Goal: Information Seeking & Learning: Learn about a topic

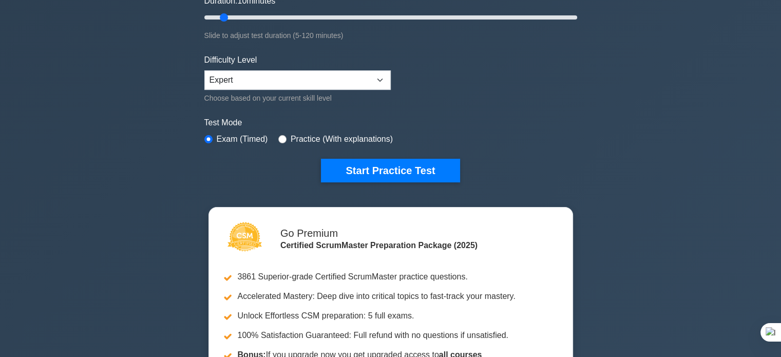
scroll to position [205, 0]
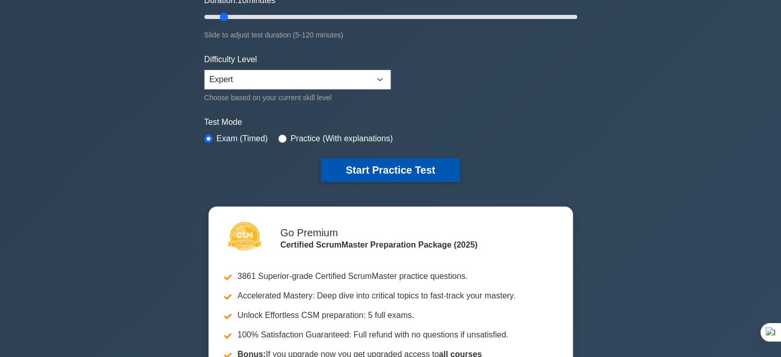
click at [411, 178] on button "Start Practice Test" at bounding box center [390, 170] width 139 height 24
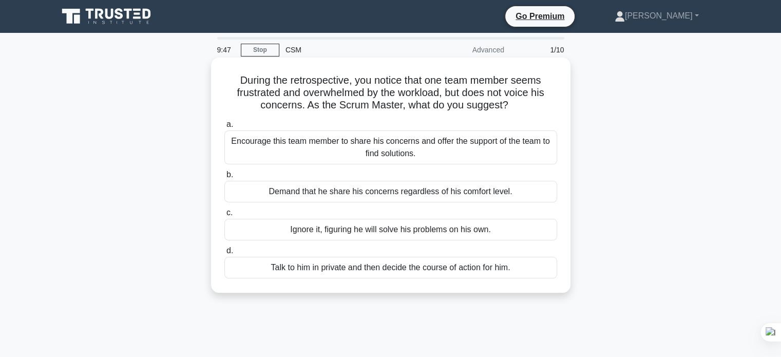
click at [398, 141] on div "Encourage this team member to share his concerns and offer the support of the t…" at bounding box center [390, 147] width 333 height 34
click at [224, 128] on input "a. Encourage this team member to share his concerns and offer the support of th…" at bounding box center [224, 124] width 0 height 7
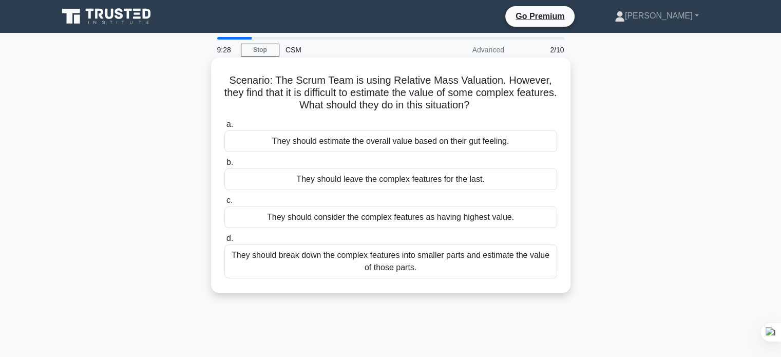
click at [428, 256] on div "They should break down the complex features into smaller parts and estimate the…" at bounding box center [390, 261] width 333 height 34
click at [224, 242] on input "d. They should break down the complex features into smaller parts and estimate …" at bounding box center [224, 238] width 0 height 7
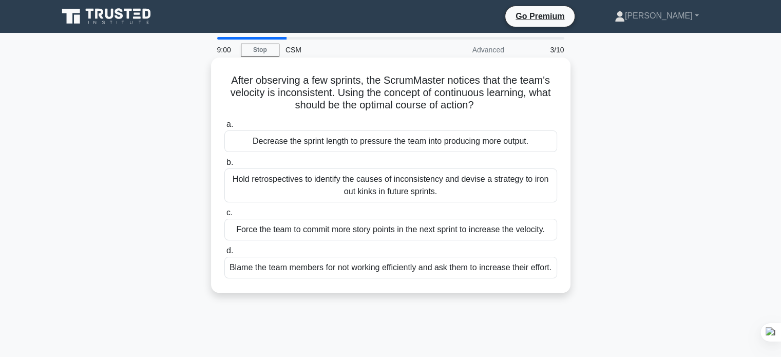
click at [388, 188] on div "Hold retrospectives to identify the causes of inconsistency and devise a strate…" at bounding box center [390, 185] width 333 height 34
click at [224, 166] on input "b. Hold retrospectives to identify the causes of inconsistency and devise a str…" at bounding box center [224, 162] width 0 height 7
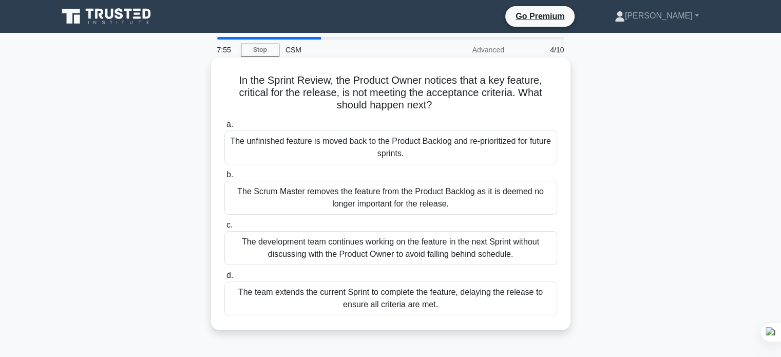
click at [375, 151] on div "The unfinished feature is moved back to the Product Backlog and re-prioritized …" at bounding box center [390, 147] width 333 height 34
click at [224, 128] on input "a. The unfinished feature is moved back to the Product Backlog and re-prioritiz…" at bounding box center [224, 124] width 0 height 7
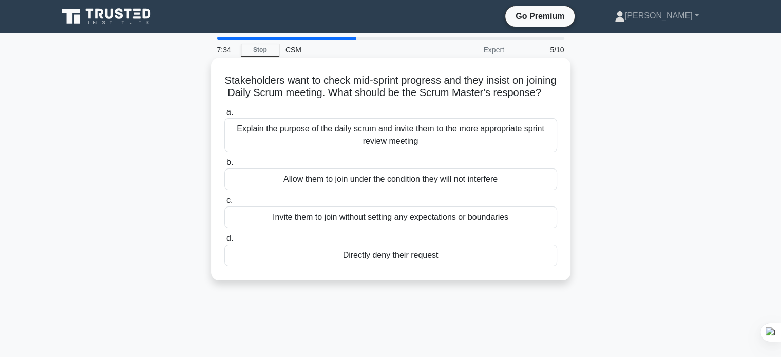
click at [400, 152] on div "Explain the purpose of the daily scrum and invite them to the more appropriate …" at bounding box center [390, 135] width 333 height 34
click at [224, 116] on input "a. Explain the purpose of the daily scrum and invite them to the more appropria…" at bounding box center [224, 112] width 0 height 7
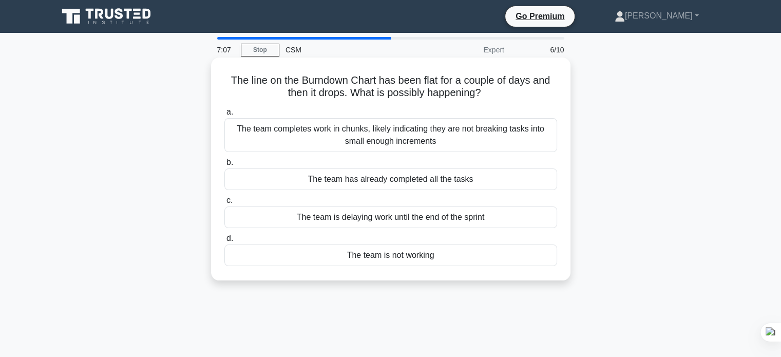
click at [384, 133] on div "The team completes work in chunks, likely indicating they are not breaking task…" at bounding box center [390, 135] width 333 height 34
click at [224, 116] on input "a. The team completes work in chunks, likely indicating they are not breaking t…" at bounding box center [224, 112] width 0 height 7
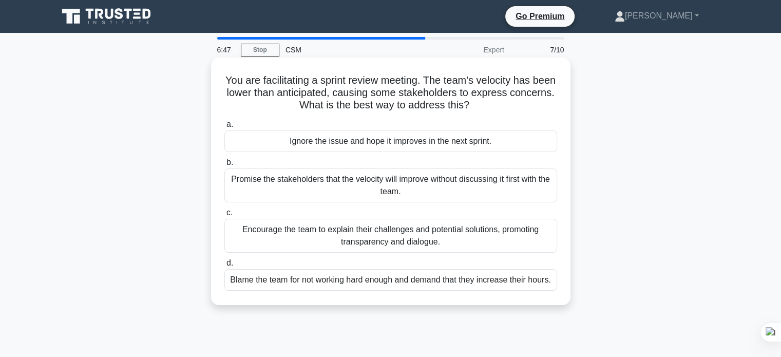
click at [335, 242] on div "Encourage the team to explain their challenges and potential solutions, promoti…" at bounding box center [390, 236] width 333 height 34
click at [224, 216] on input "c. Encourage the team to explain their challenges and potential solutions, prom…" at bounding box center [224, 212] width 0 height 7
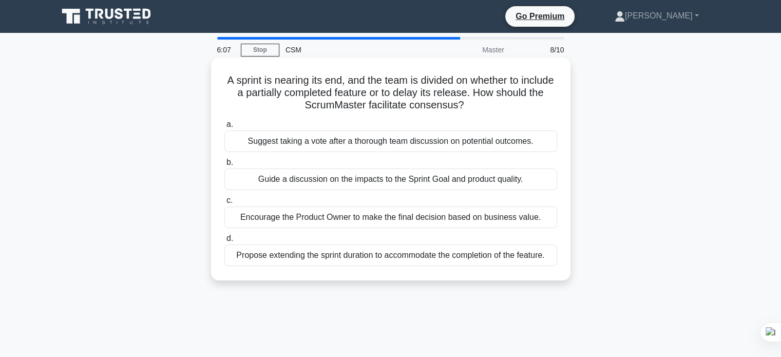
click at [422, 185] on div "Guide a discussion on the impacts to the Sprint Goal and product quality." at bounding box center [390, 179] width 333 height 22
click at [224, 166] on input "b. Guide a discussion on the impacts to the Sprint Goal and product quality." at bounding box center [224, 162] width 0 height 7
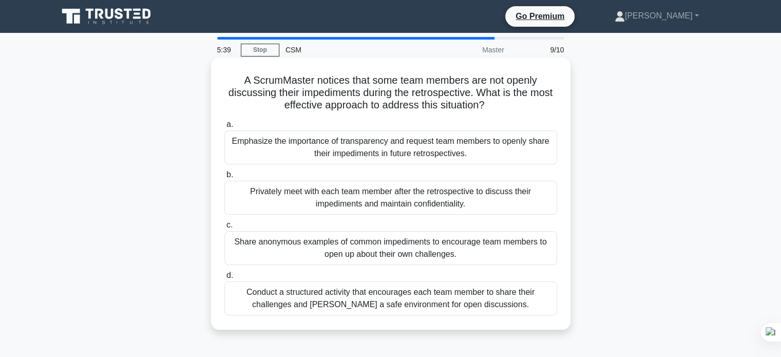
click at [344, 198] on div "Privately meet with each team member after the retrospective to discuss their i…" at bounding box center [390, 198] width 333 height 34
click at [224, 178] on input "b. Privately meet with each team member after the retrospective to discuss thei…" at bounding box center [224, 174] width 0 height 7
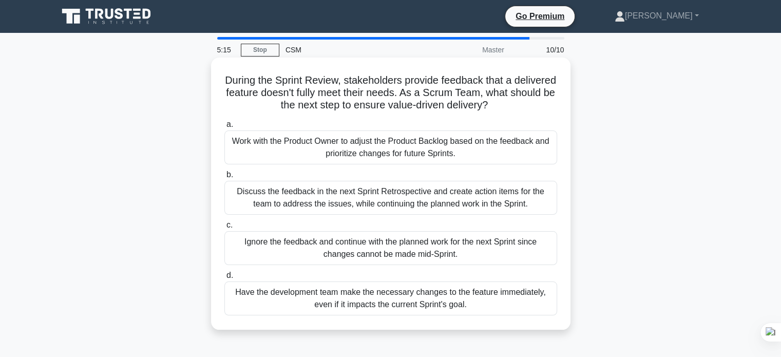
click at [318, 144] on div "Work with the Product Owner to adjust the Product Backlog based on the feedback…" at bounding box center [390, 147] width 333 height 34
click at [224, 128] on input "a. Work with the Product Owner to adjust the Product Backlog based on the feedb…" at bounding box center [224, 124] width 0 height 7
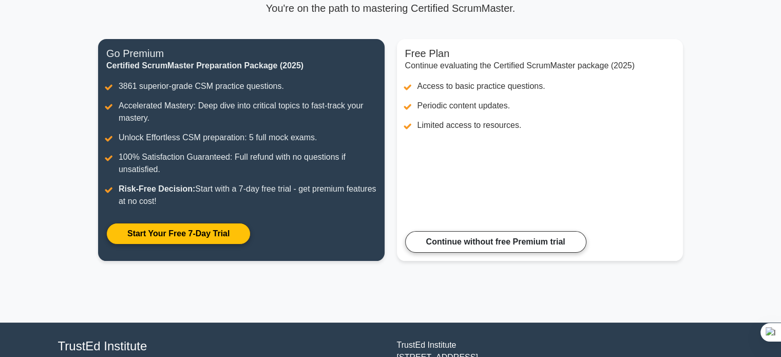
scroll to position [103, 0]
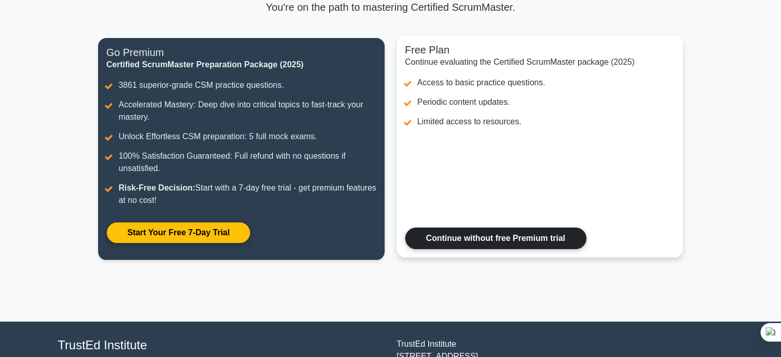
click at [493, 248] on link "Continue without free Premium trial" at bounding box center [495, 238] width 181 height 22
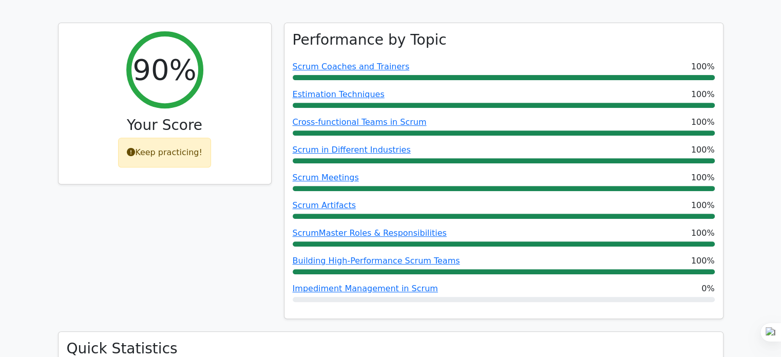
scroll to position [411, 0]
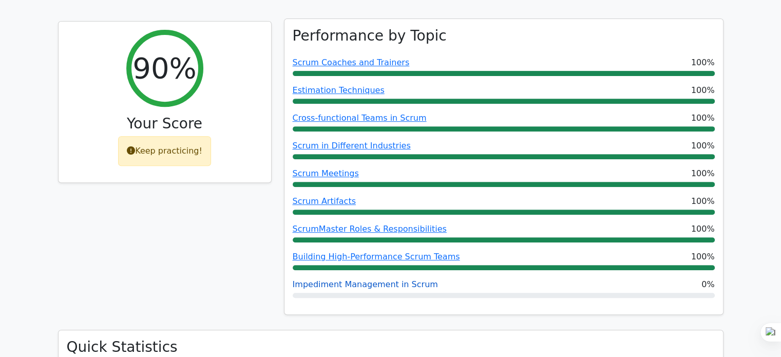
click at [370, 279] on link "Impediment Management in Scrum" at bounding box center [365, 284] width 145 height 10
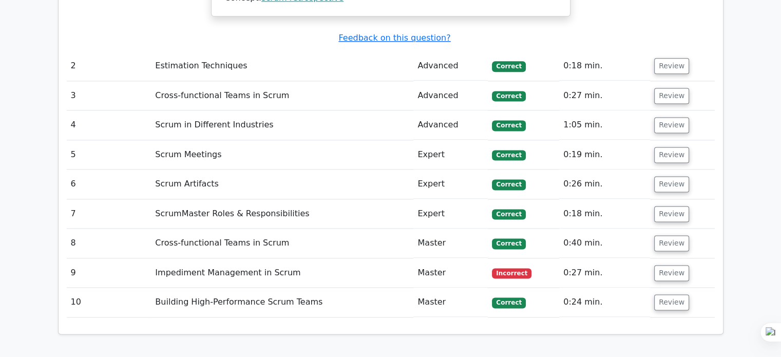
scroll to position [1386, 0]
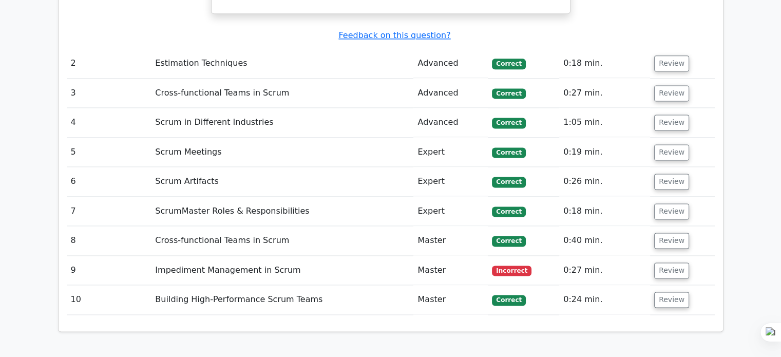
click at [217, 256] on td "Impediment Management in Scrum" at bounding box center [282, 270] width 262 height 29
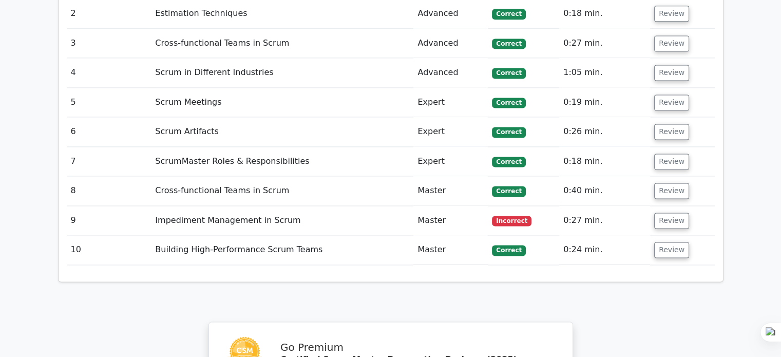
scroll to position [1438, 0]
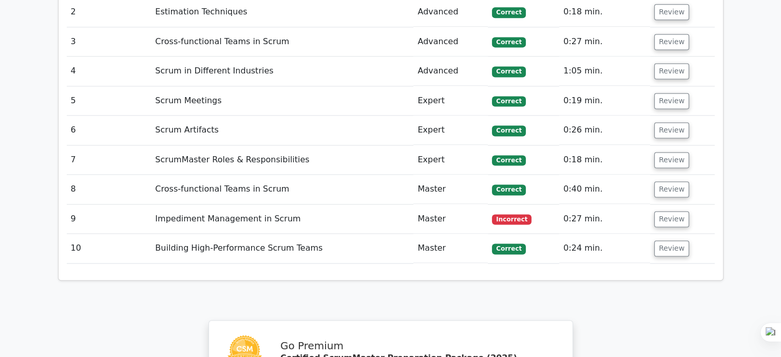
click at [507, 214] on span "Incorrect" at bounding box center [512, 219] width 40 height 10
drag, startPoint x: 619, startPoint y: 156, endPoint x: 695, endPoint y: 156, distance: 76.0
click at [637, 204] on td "0:27 min." at bounding box center [604, 218] width 91 height 29
click at [672, 211] on button "Review" at bounding box center [671, 219] width 35 height 16
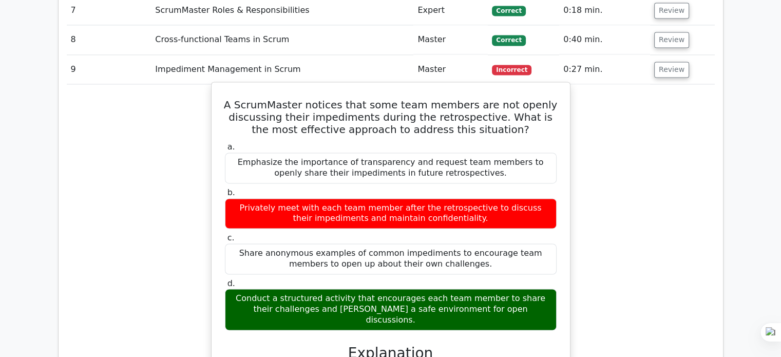
scroll to position [1592, 0]
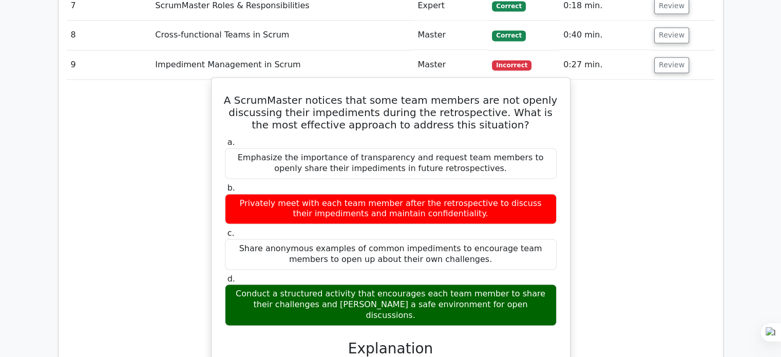
click at [520, 239] on div "Share anonymous examples of common impediments to encourage team members to ope…" at bounding box center [391, 254] width 332 height 31
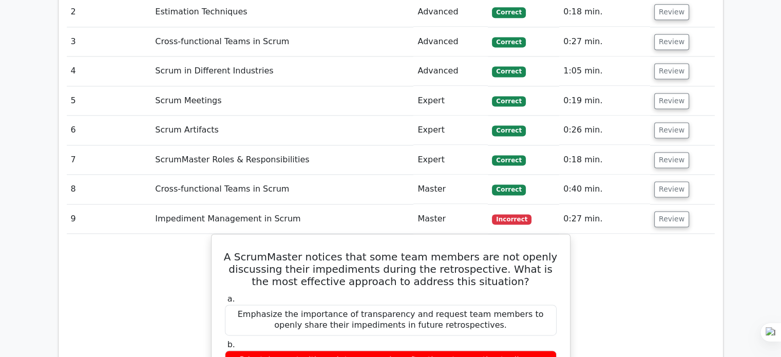
scroll to position [1232, 0]
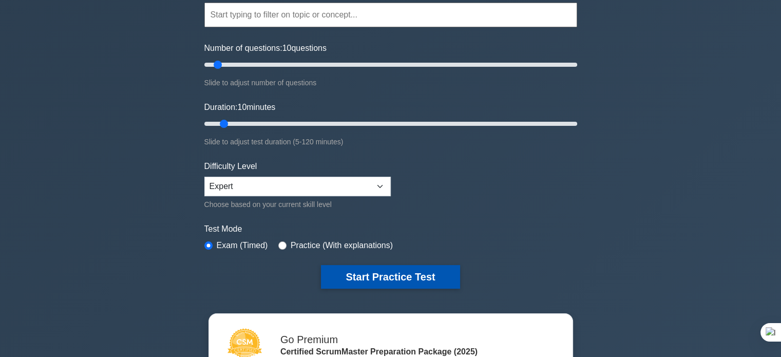
scroll to position [103, 0]
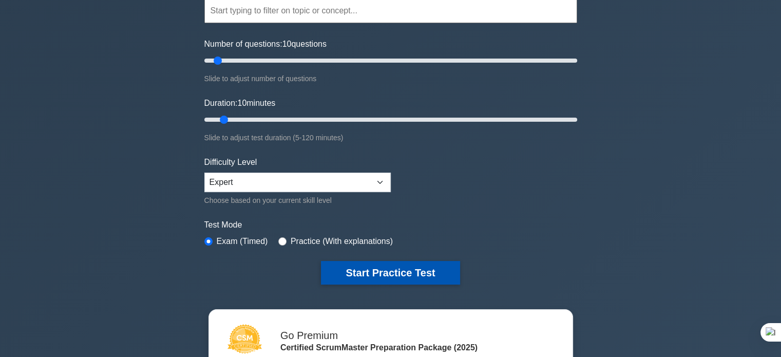
click at [398, 273] on button "Start Practice Test" at bounding box center [390, 273] width 139 height 24
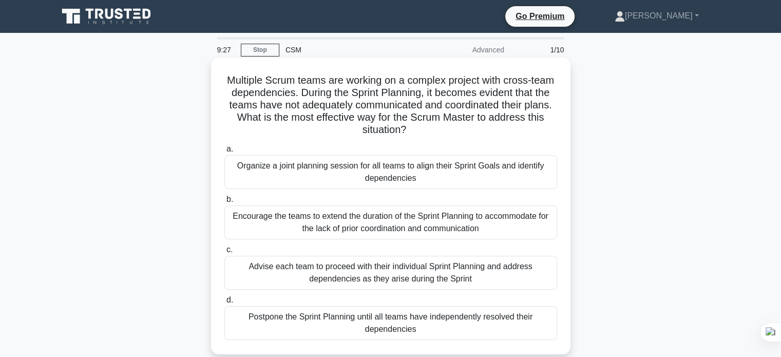
click at [332, 174] on div "Organize a joint planning session for all teams to align their Sprint Goals and…" at bounding box center [390, 172] width 333 height 34
click at [224, 152] on input "a. Organize a joint planning session for all teams to align their Sprint Goals …" at bounding box center [224, 149] width 0 height 7
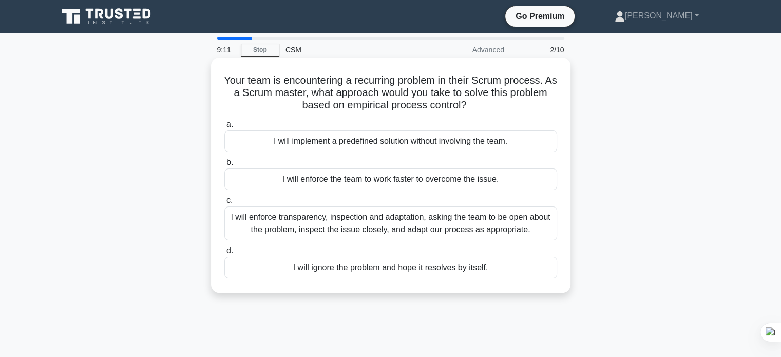
click at [408, 226] on div "I will enforce transparency, inspection and adaptation, asking the team to be o…" at bounding box center [390, 223] width 333 height 34
click at [224, 204] on input "c. I will enforce transparency, inspection and adaptation, asking the team to b…" at bounding box center [224, 200] width 0 height 7
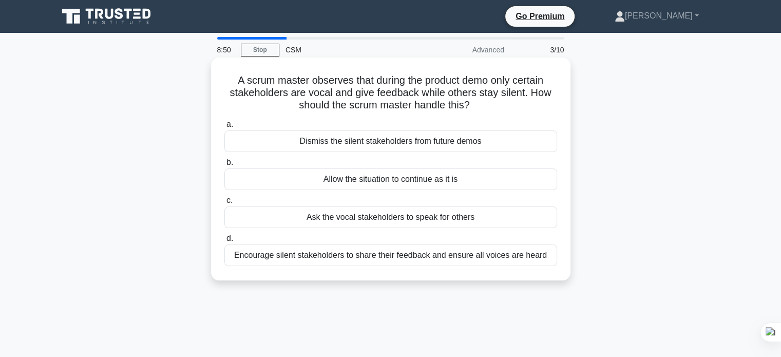
click at [485, 258] on div "Encourage silent stakeholders to share their feedback and ensure all voices are…" at bounding box center [390, 255] width 333 height 22
click at [224, 242] on input "d. Encourage silent stakeholders to share their feedback and ensure all voices …" at bounding box center [224, 238] width 0 height 7
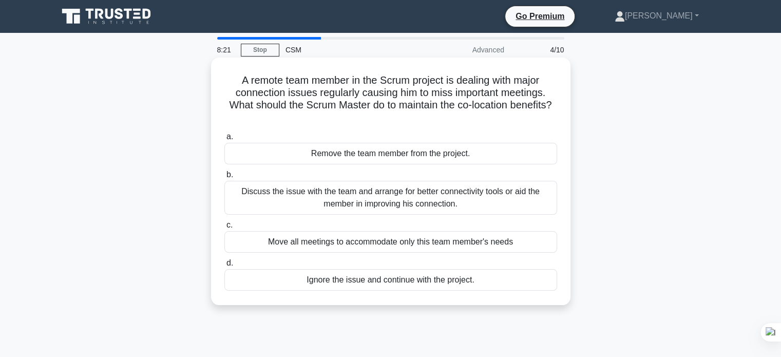
click at [359, 190] on div "Discuss the issue with the team and arrange for better connectivity tools or ai…" at bounding box center [390, 198] width 333 height 34
click at [382, 203] on div "Discuss the issue with the team and arrange for better connectivity tools or ai…" at bounding box center [390, 198] width 333 height 34
click at [224, 178] on input "b. Discuss the issue with the team and arrange for better connectivity tools or…" at bounding box center [224, 174] width 0 height 7
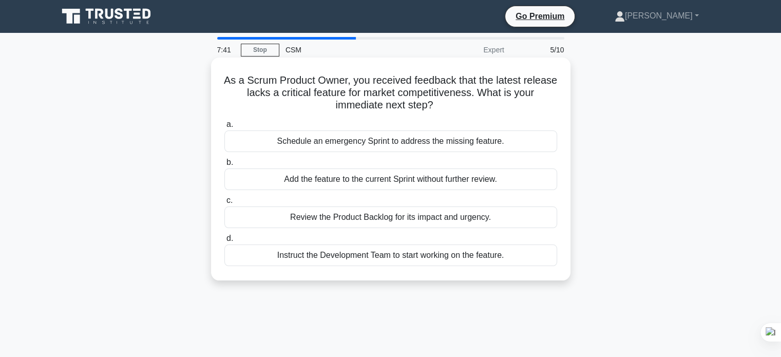
click at [388, 228] on div "a. Schedule an emergency Sprint to address the missing feature. b. Add the feat…" at bounding box center [390, 192] width 345 height 152
click at [398, 221] on div "Review the Product Backlog for its impact and urgency." at bounding box center [390, 217] width 333 height 22
click at [224, 204] on input "c. Review the Product Backlog for its impact and urgency." at bounding box center [224, 200] width 0 height 7
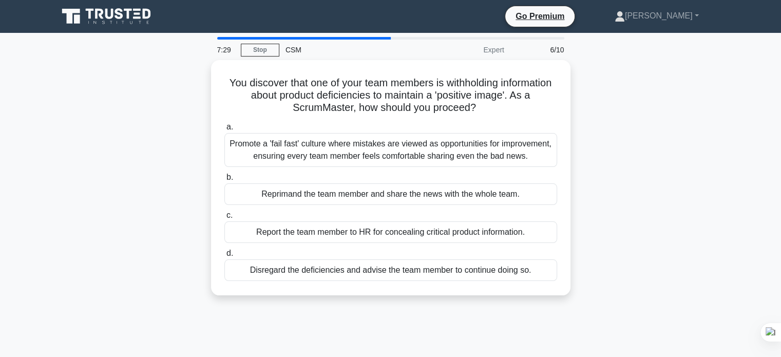
click at [642, 244] on div "You discover that one of your team members is withholding information about pro…" at bounding box center [391, 183] width 678 height 247
click at [653, 227] on div "You discover that one of your team members is withholding information about pro…" at bounding box center [391, 183] width 678 height 247
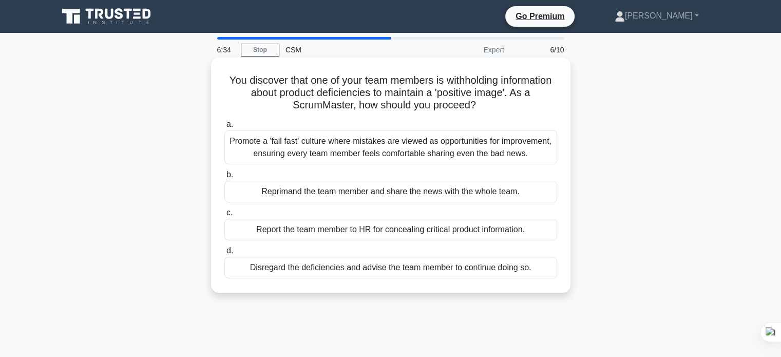
click at [314, 151] on div "Promote a 'fail fast' culture where mistakes are viewed as opportunities for im…" at bounding box center [390, 147] width 333 height 34
click at [224, 128] on input "a. Promote a 'fail fast' culture where mistakes are viewed as opportunities for…" at bounding box center [224, 124] width 0 height 7
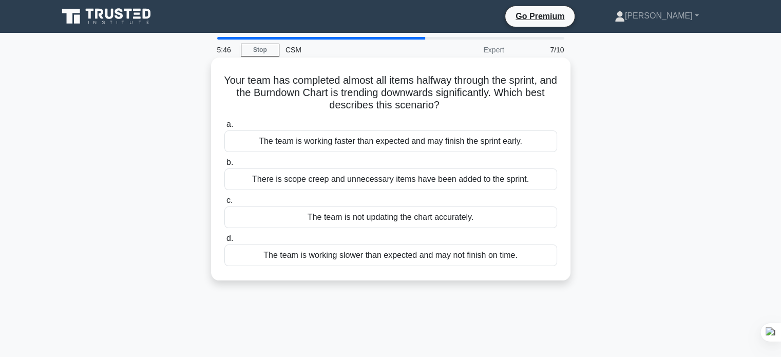
click at [433, 215] on div "The team is not updating the chart accurately." at bounding box center [390, 217] width 333 height 22
click at [224, 204] on input "c. The team is not updating the chart accurately." at bounding box center [224, 200] width 0 height 7
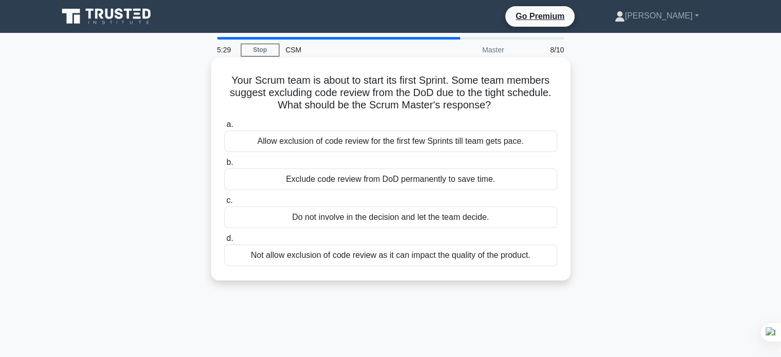
click at [267, 261] on div "Not allow exclusion of code review as it can impact the quality of the product." at bounding box center [390, 255] width 333 height 22
click at [224, 242] on input "d. Not allow exclusion of code review as it can impact the quality of the produ…" at bounding box center [224, 238] width 0 height 7
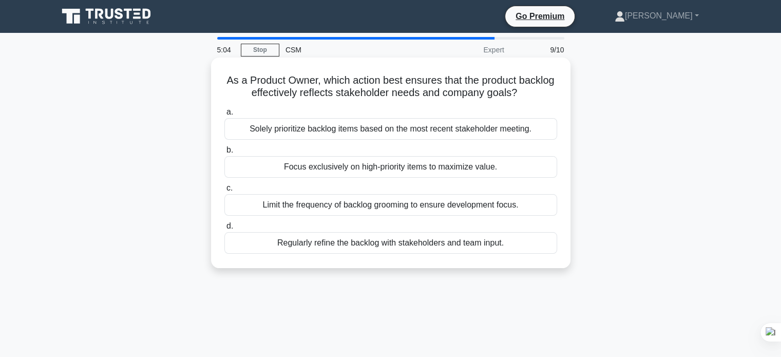
click at [366, 242] on div "Regularly refine the backlog with stakeholders and team input." at bounding box center [390, 243] width 333 height 22
click at [224, 229] on input "d. Regularly refine the backlog with stakeholders and team input." at bounding box center [224, 226] width 0 height 7
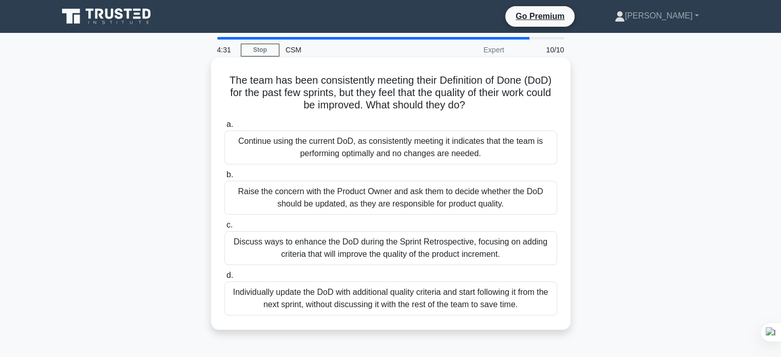
drag, startPoint x: 393, startPoint y: 243, endPoint x: 415, endPoint y: 242, distance: 21.6
click at [394, 243] on div "Discuss ways to enhance the DoD during the Sprint Retrospective, focusing on ad…" at bounding box center [390, 248] width 333 height 34
click at [224, 228] on input "c. Discuss ways to enhance the DoD during the Sprint Retrospective, focusing on…" at bounding box center [224, 225] width 0 height 7
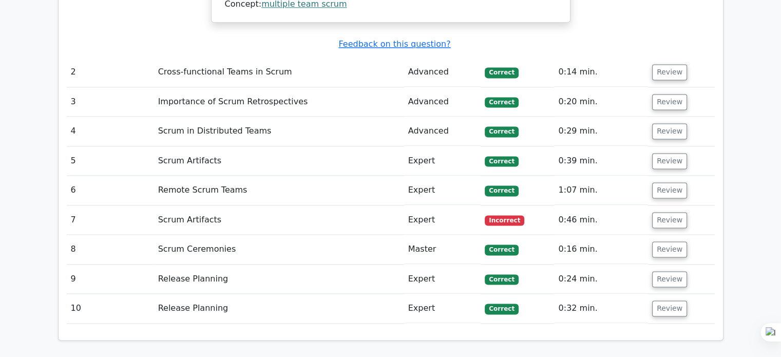
scroll to position [1438, 0]
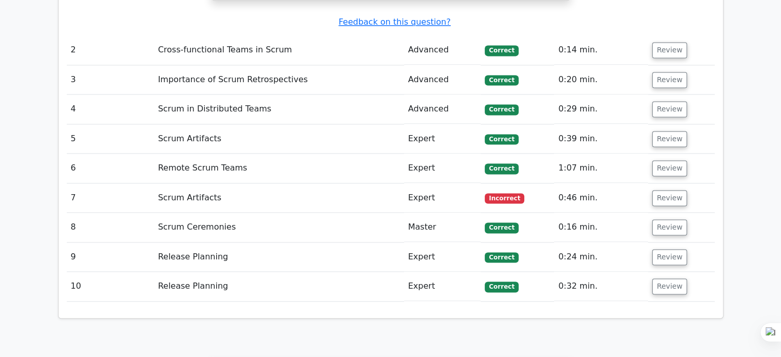
click at [183, 183] on td "Scrum Artifacts" at bounding box center [279, 197] width 250 height 29
click at [513, 183] on td "Incorrect" at bounding box center [517, 197] width 73 height 29
click at [660, 190] on button "Review" at bounding box center [669, 198] width 35 height 16
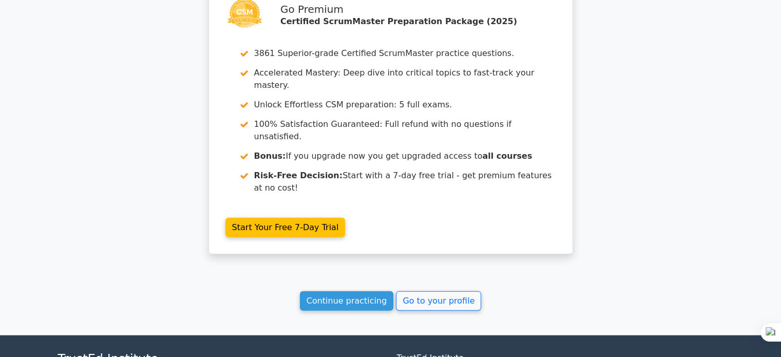
scroll to position [2256, 0]
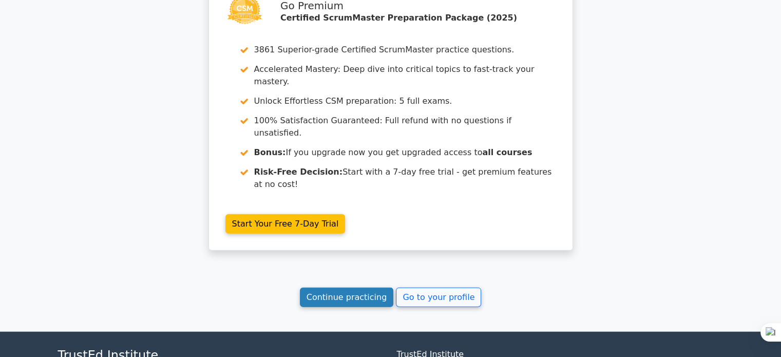
click at [355, 288] on link "Continue practicing" at bounding box center [347, 298] width 94 height 20
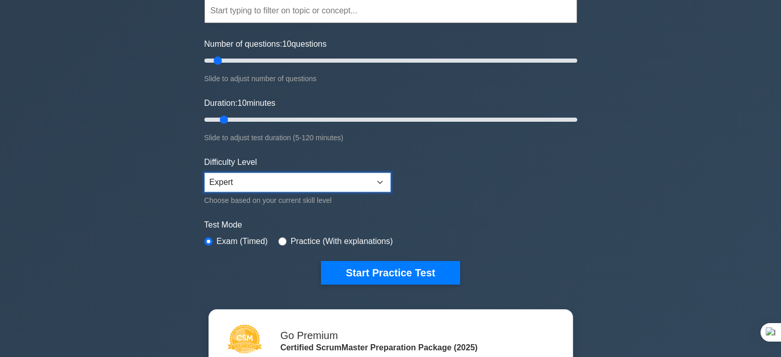
click at [275, 180] on select "Beginner Intermediate Expert" at bounding box center [297, 183] width 186 height 20
click at [204, 173] on select "Beginner Intermediate Expert" at bounding box center [297, 183] width 186 height 20
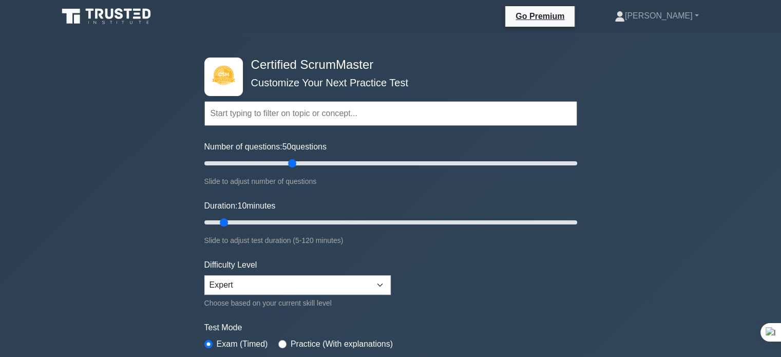
drag, startPoint x: 217, startPoint y: 162, endPoint x: 290, endPoint y: 171, distance: 72.9
type input "50"
click at [290, 169] on input "Number of questions: 50 questions" at bounding box center [390, 163] width 373 height 12
drag, startPoint x: 224, startPoint y: 221, endPoint x: 345, endPoint y: 217, distance: 121.2
type input "50"
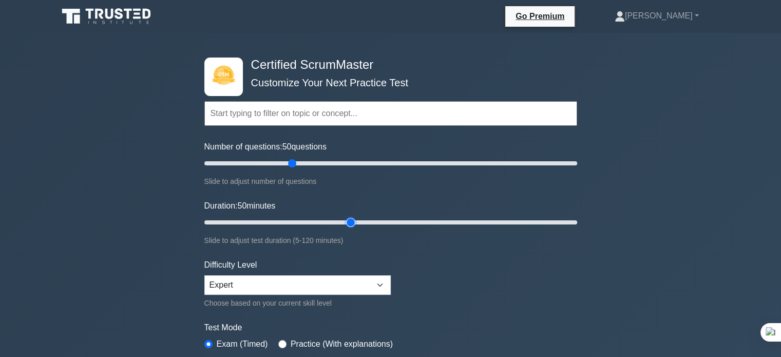
click at [345, 217] on input "Duration: 50 minutes" at bounding box center [390, 222] width 373 height 12
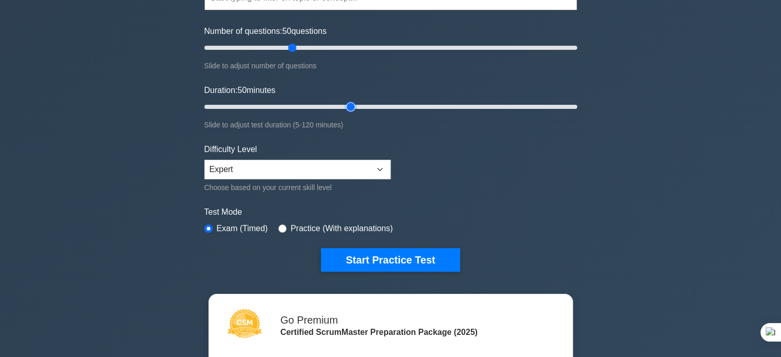
scroll to position [103, 0]
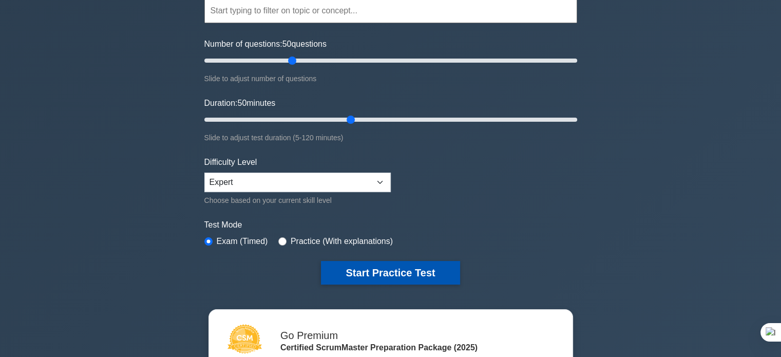
click at [353, 258] on form "Topics Basic Scrum Concepts Sprint Planning and Execution ScrumMaster Roles & R…" at bounding box center [390, 125] width 373 height 317
click at [372, 274] on button "Start Practice Test" at bounding box center [390, 273] width 139 height 24
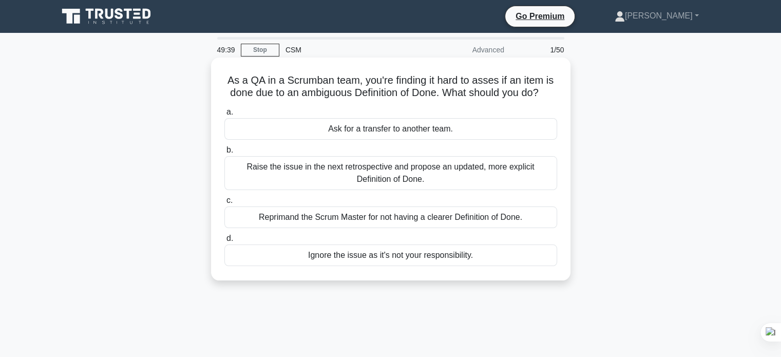
click at [329, 173] on div "Raise the issue in the next retrospective and propose an updated, more explicit…" at bounding box center [390, 173] width 333 height 34
click at [224, 154] on input "b. Raise the issue in the next retrospective and propose an updated, more expli…" at bounding box center [224, 150] width 0 height 7
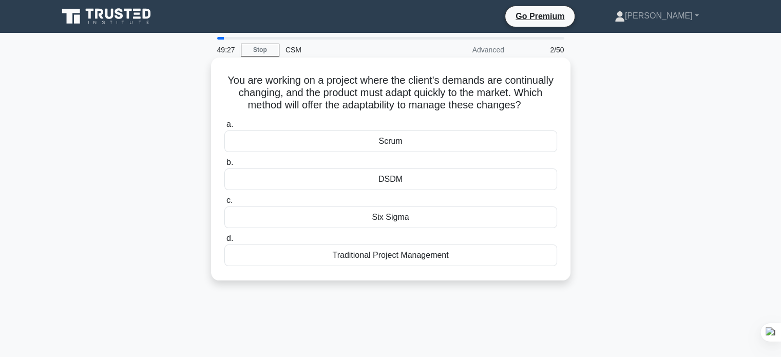
click at [386, 152] on div "Scrum" at bounding box center [390, 141] width 333 height 22
click at [224, 128] on input "a. Scrum" at bounding box center [224, 124] width 0 height 7
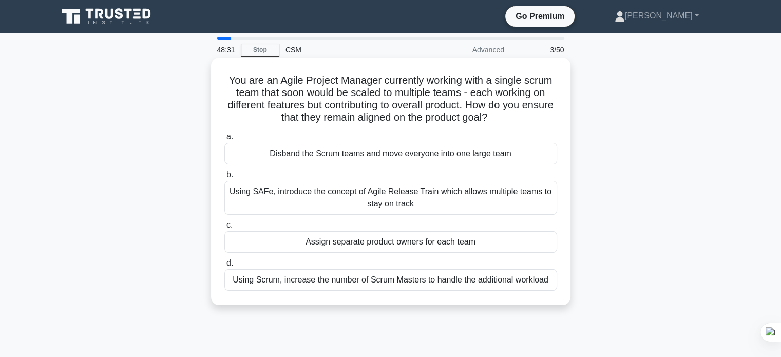
click at [400, 205] on div "Using SAFe, introduce the concept of Agile Release Train which allows multiple …" at bounding box center [390, 198] width 333 height 34
click at [224, 178] on input "b. Using SAFe, introduce the concept of Agile Release Train which allows multip…" at bounding box center [224, 174] width 0 height 7
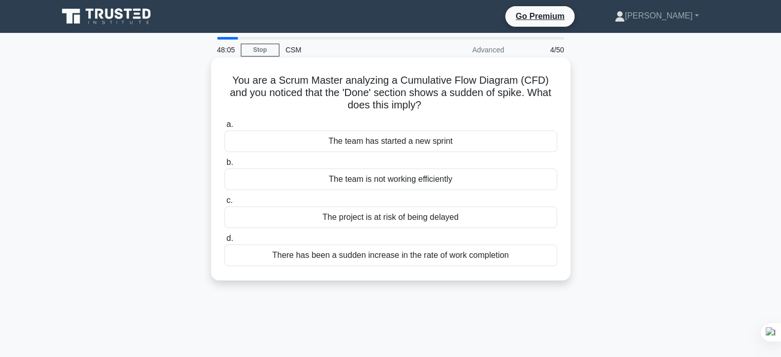
click at [368, 255] on div "There has been a sudden increase in the rate of work completion" at bounding box center [390, 255] width 333 height 22
click at [224, 242] on input "d. There has been a sudden increase in the rate of work completion" at bounding box center [224, 238] width 0 height 7
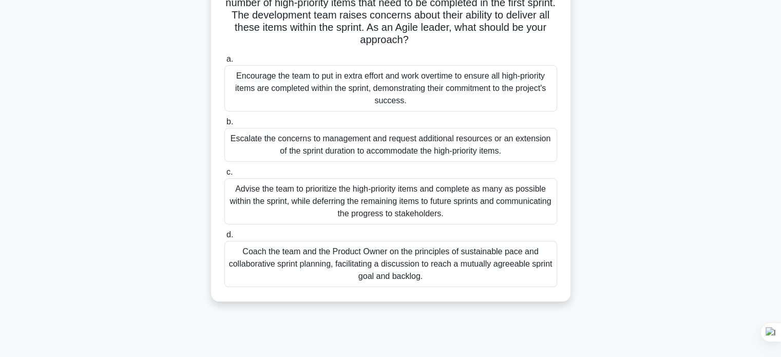
scroll to position [103, 0]
click at [422, 190] on div "Advise the team to prioritize the high-priority items and complete as many as p…" at bounding box center [390, 201] width 333 height 46
click at [224, 175] on input "c. Advise the team to prioritize the high-priority items and complete as many a…" at bounding box center [224, 171] width 0 height 7
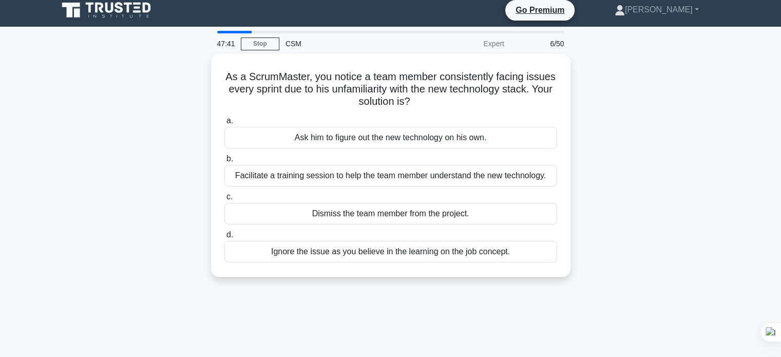
scroll to position [0, 0]
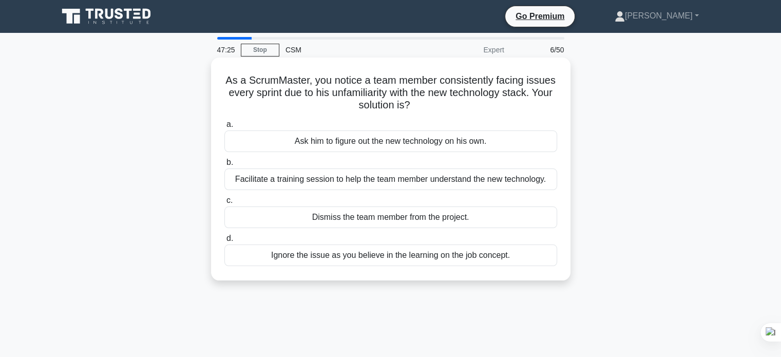
click at [358, 177] on div "Facilitate a training session to help the team member understand the new techno…" at bounding box center [390, 179] width 333 height 22
click at [224, 166] on input "b. Facilitate a training session to help the team member understand the new tec…" at bounding box center [224, 162] width 0 height 7
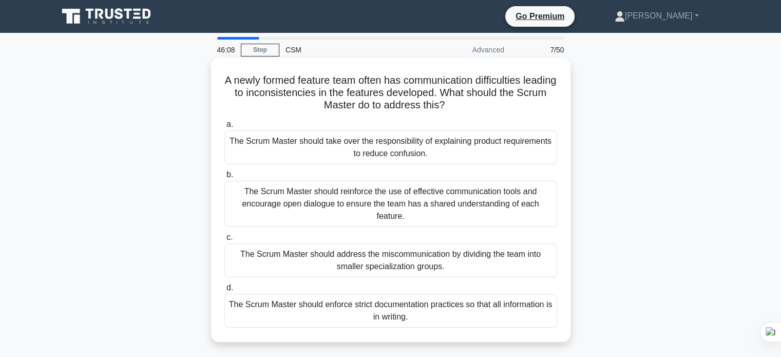
click at [384, 190] on div "The Scrum Master should reinforce the use of effective communication tools and …" at bounding box center [390, 204] width 333 height 46
click at [224, 178] on input "b. The Scrum Master should reinforce the use of effective communication tools a…" at bounding box center [224, 174] width 0 height 7
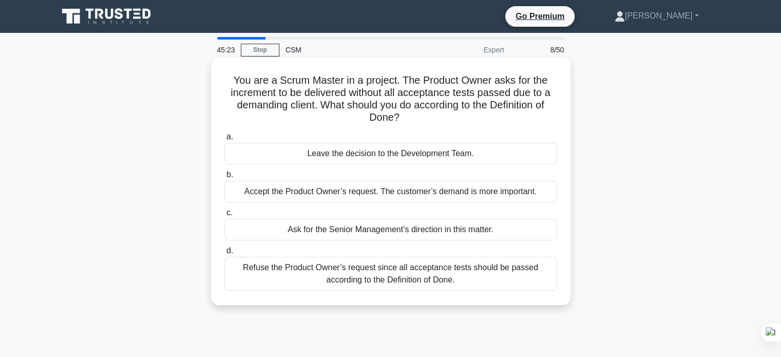
click at [368, 276] on div "Refuse the Product Owner’s request since all acceptance tests should be passed …" at bounding box center [390, 274] width 333 height 34
click at [224, 254] on input "d. Refuse the Product Owner’s request since all acceptance tests should be pass…" at bounding box center [224, 250] width 0 height 7
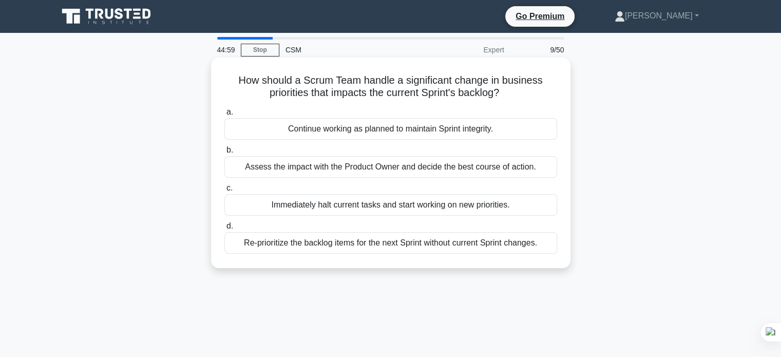
click at [429, 248] on div "Re-prioritize the backlog items for the next Sprint without current Sprint chan…" at bounding box center [390, 243] width 333 height 22
click at [224, 229] on input "d. Re-prioritize the backlog items for the next Sprint without current Sprint c…" at bounding box center [224, 226] width 0 height 7
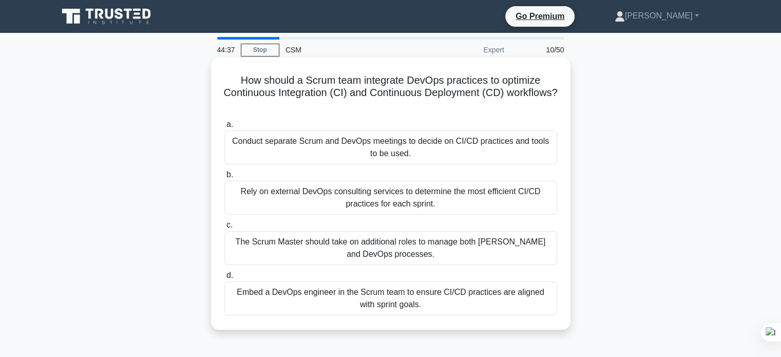
click at [387, 150] on div "Conduct separate Scrum and DevOps meetings to decide on CI/CD practices and too…" at bounding box center [390, 147] width 333 height 34
click at [224, 128] on input "a. Conduct separate Scrum and DevOps meetings to decide on CI/CD practices and …" at bounding box center [224, 124] width 0 height 7
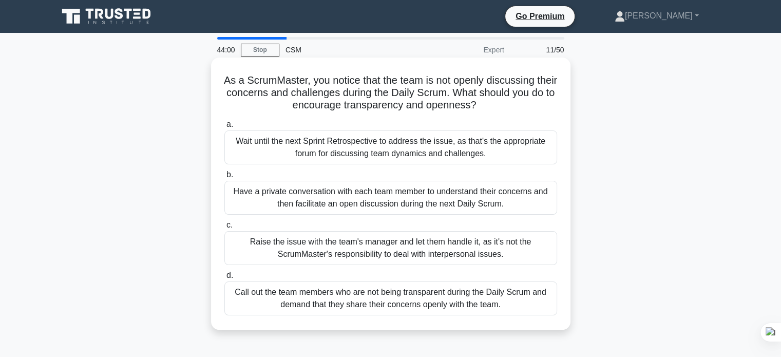
click at [349, 203] on div "Have a private conversation with each team member to understand their concerns …" at bounding box center [390, 198] width 333 height 34
click at [224, 178] on input "b. Have a private conversation with each team member to understand their concer…" at bounding box center [224, 174] width 0 height 7
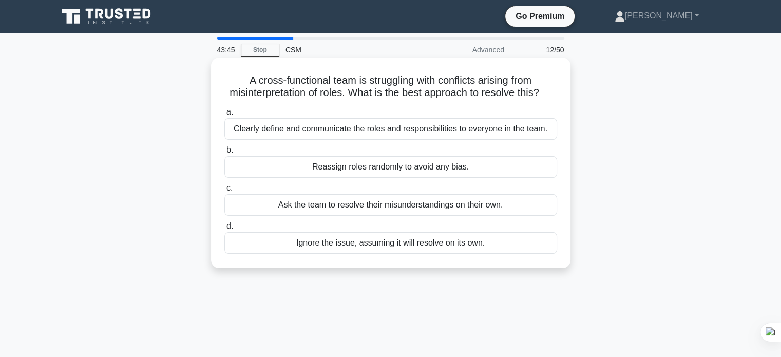
click at [463, 132] on div "Clearly define and communicate the roles and responsibilities to everyone in th…" at bounding box center [390, 129] width 333 height 22
click at [224, 116] on input "a. Clearly define and communicate the roles and responsibilities to everyone in…" at bounding box center [224, 112] width 0 height 7
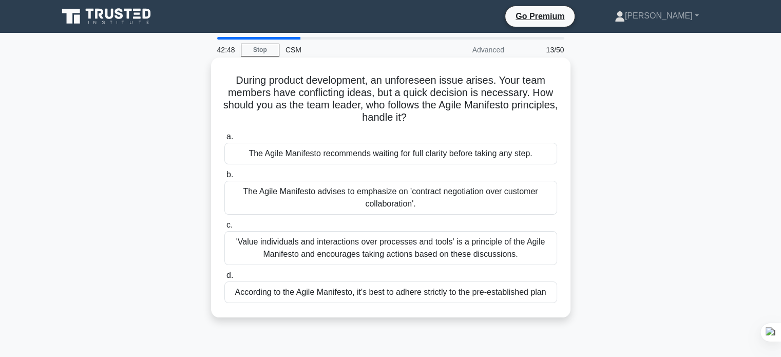
click at [456, 156] on div "The Agile Manifesto recommends waiting for full clarity before taking any step." at bounding box center [390, 154] width 333 height 22
click at [224, 140] on input "a. The Agile Manifesto recommends waiting for full clarity before taking any st…" at bounding box center [224, 136] width 0 height 7
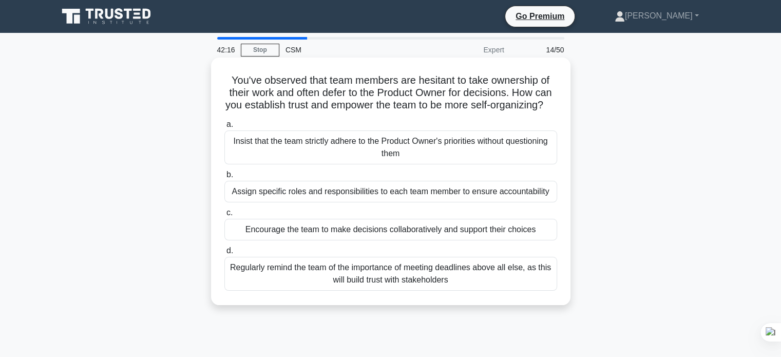
click at [295, 240] on div "Encourage the team to make decisions collaboratively and support their choices" at bounding box center [390, 230] width 333 height 22
click at [224, 216] on input "c. Encourage the team to make decisions collaboratively and support their choic…" at bounding box center [224, 212] width 0 height 7
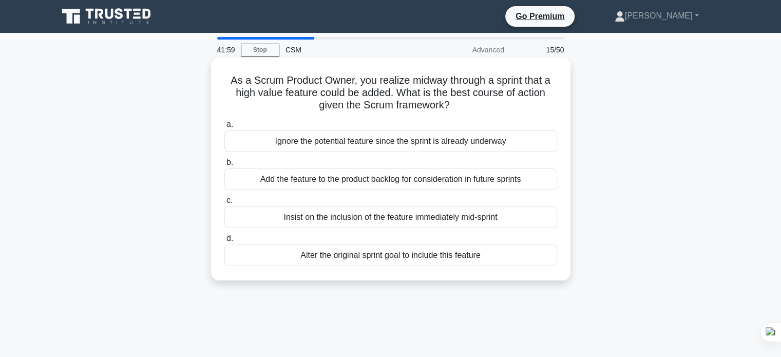
click at [442, 183] on div "Add the feature to the product backlog for consideration in future sprints" at bounding box center [390, 179] width 333 height 22
click at [224, 166] on input "b. Add the feature to the product backlog for consideration in future sprints" at bounding box center [224, 162] width 0 height 7
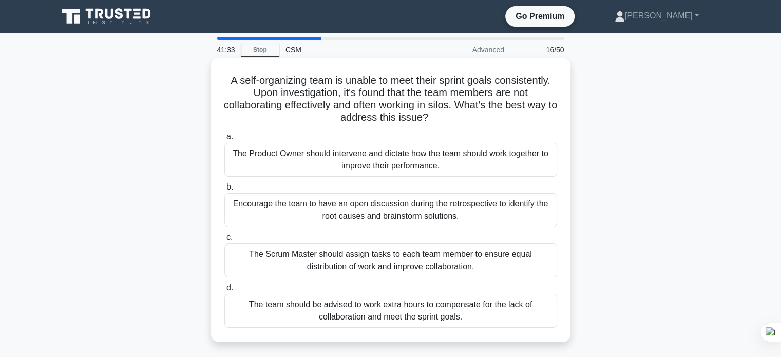
click at [418, 211] on div "Encourage the team to have an open discussion during the retrospective to ident…" at bounding box center [390, 210] width 333 height 34
click at [224, 190] on input "b. Encourage the team to have an open discussion during the retrospective to id…" at bounding box center [224, 187] width 0 height 7
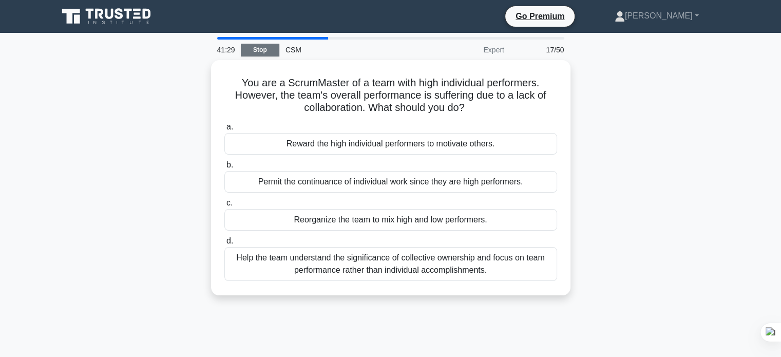
drag, startPoint x: 265, startPoint y: 49, endPoint x: 270, endPoint y: 53, distance: 6.9
click at [264, 49] on link "Stop" at bounding box center [260, 50] width 39 height 13
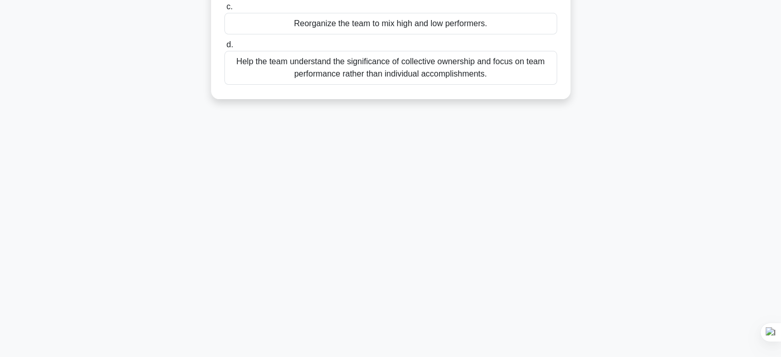
scroll to position [198, 0]
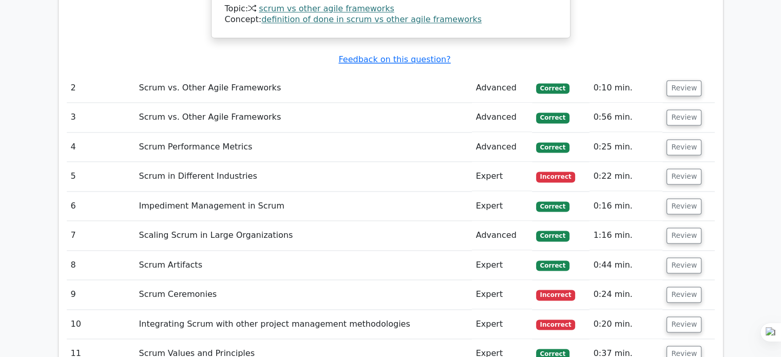
scroll to position [1438, 0]
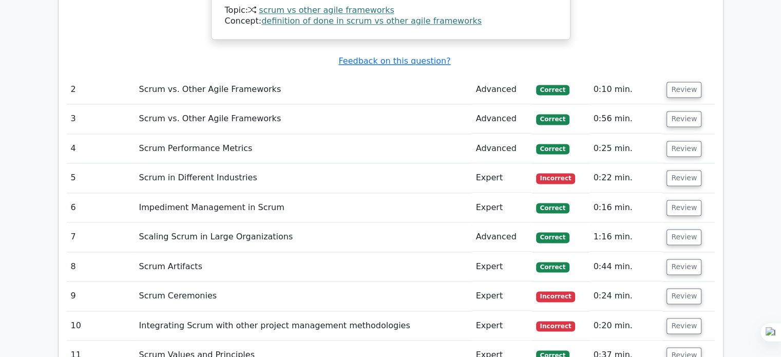
click at [190, 163] on td "Scrum in Different Industries" at bounding box center [303, 177] width 337 height 29
click at [685, 170] on button "Review" at bounding box center [683, 178] width 35 height 16
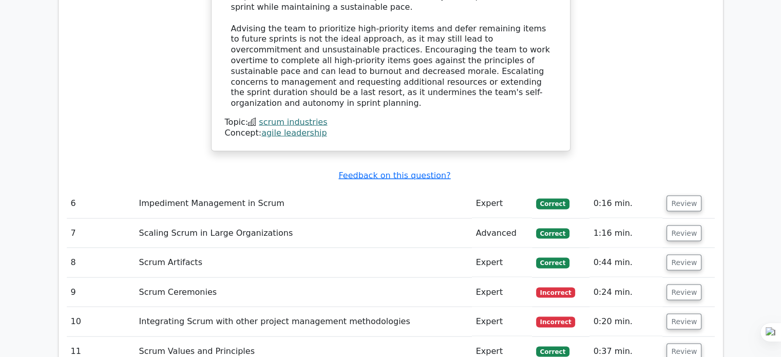
scroll to position [2054, 0]
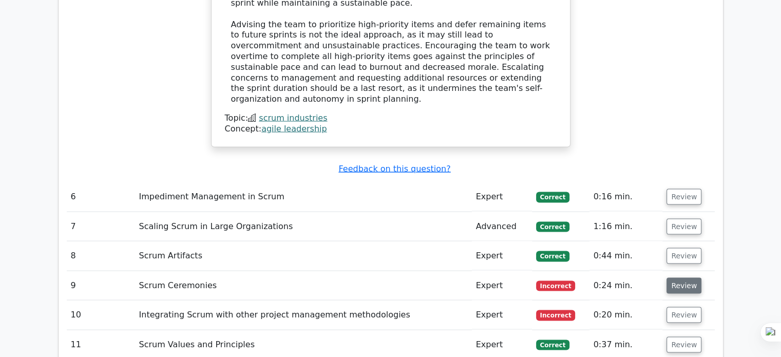
click at [683, 278] on button "Review" at bounding box center [683, 286] width 35 height 16
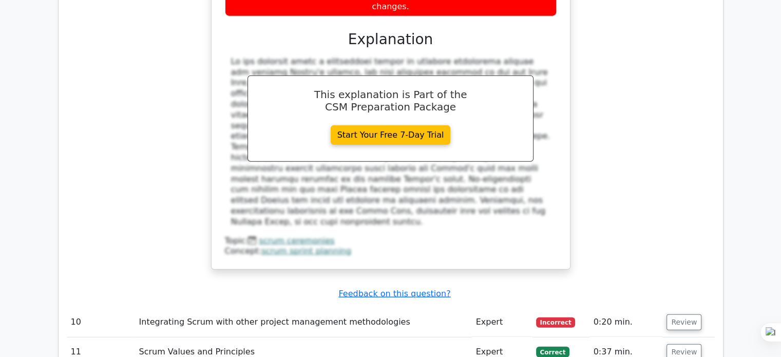
scroll to position [2567, 0]
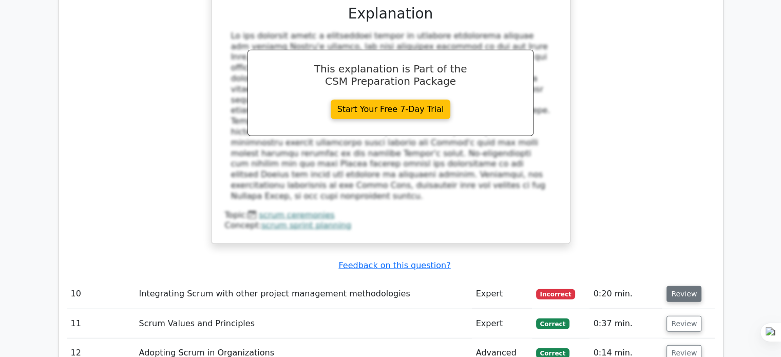
click at [676, 286] on button "Review" at bounding box center [683, 294] width 35 height 16
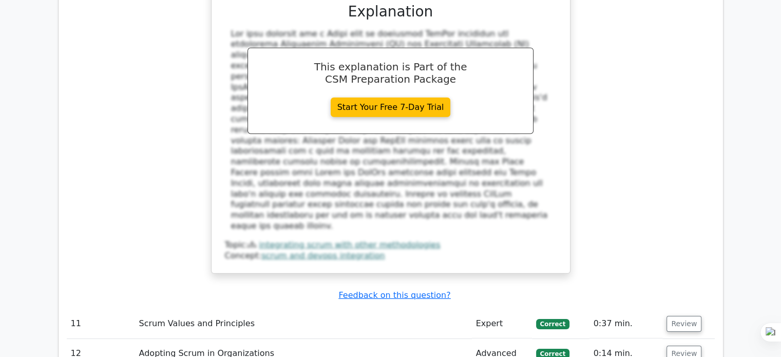
scroll to position [3132, 0]
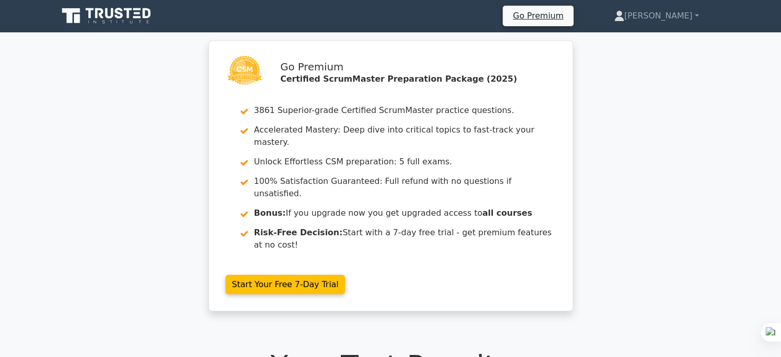
scroll to position [0, 0]
